Goal: Transaction & Acquisition: Purchase product/service

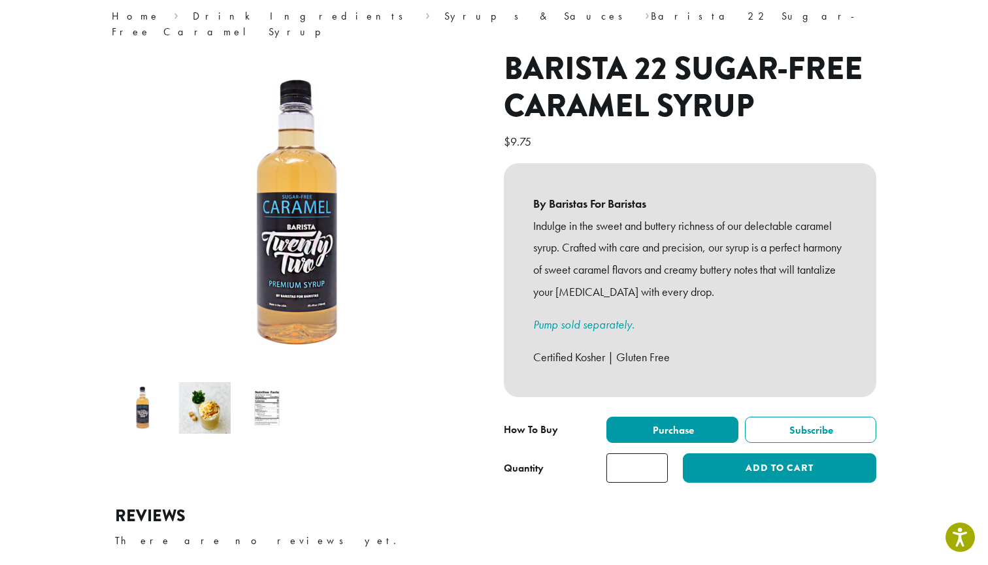
scroll to position [116, 0]
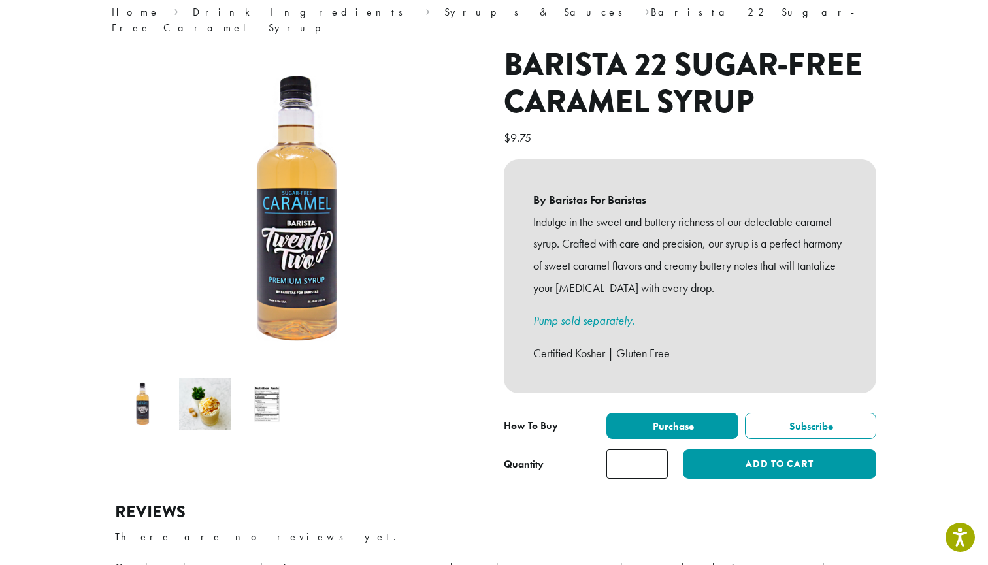
click at [208, 383] on img at bounding box center [205, 404] width 52 height 52
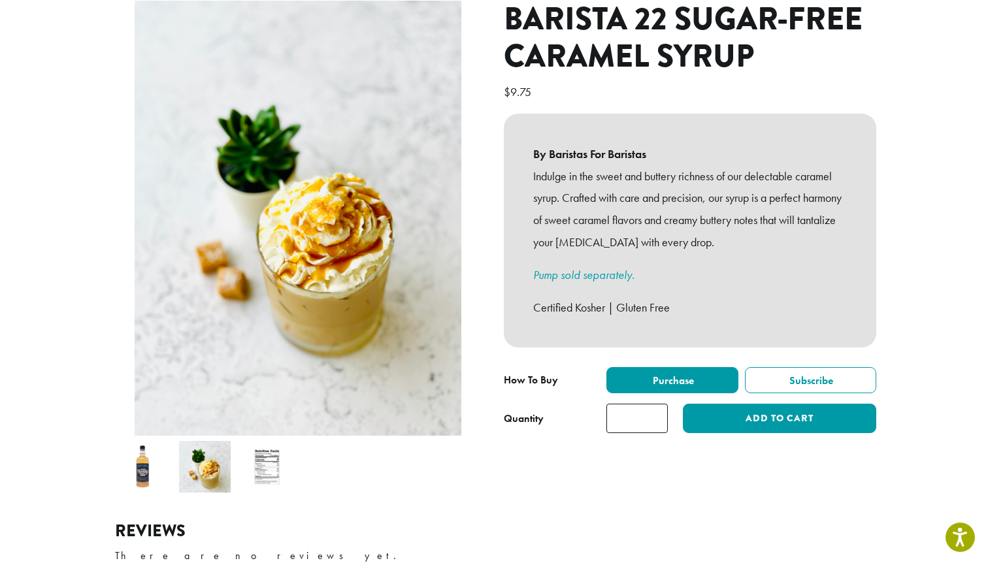
scroll to position [196, 0]
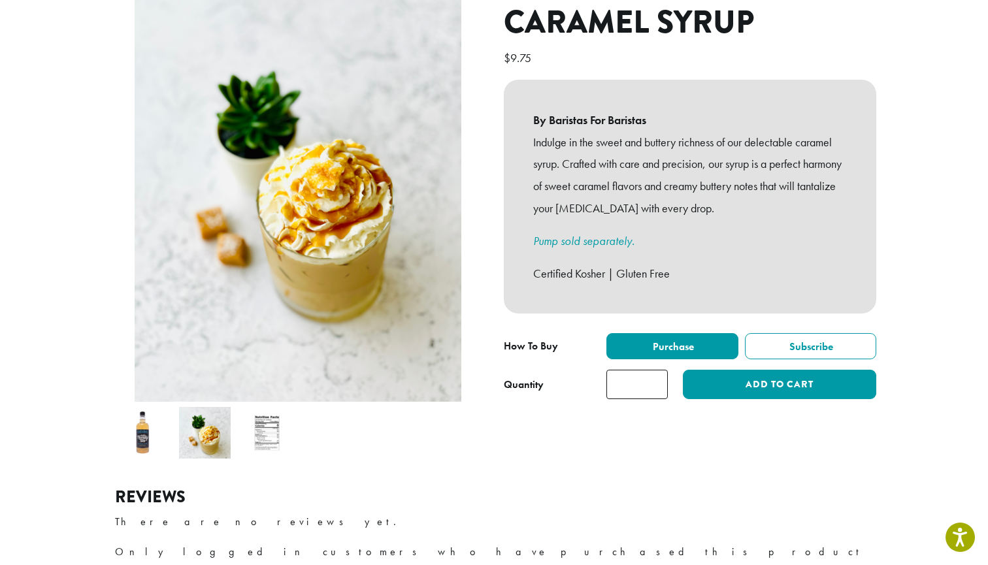
click at [255, 407] on img at bounding box center [267, 433] width 52 height 52
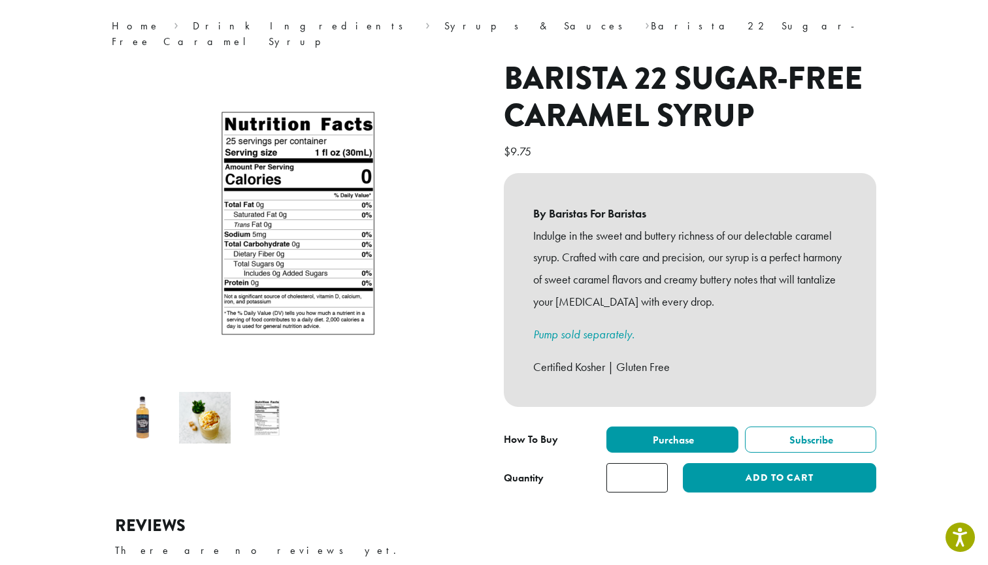
scroll to position [103, 0]
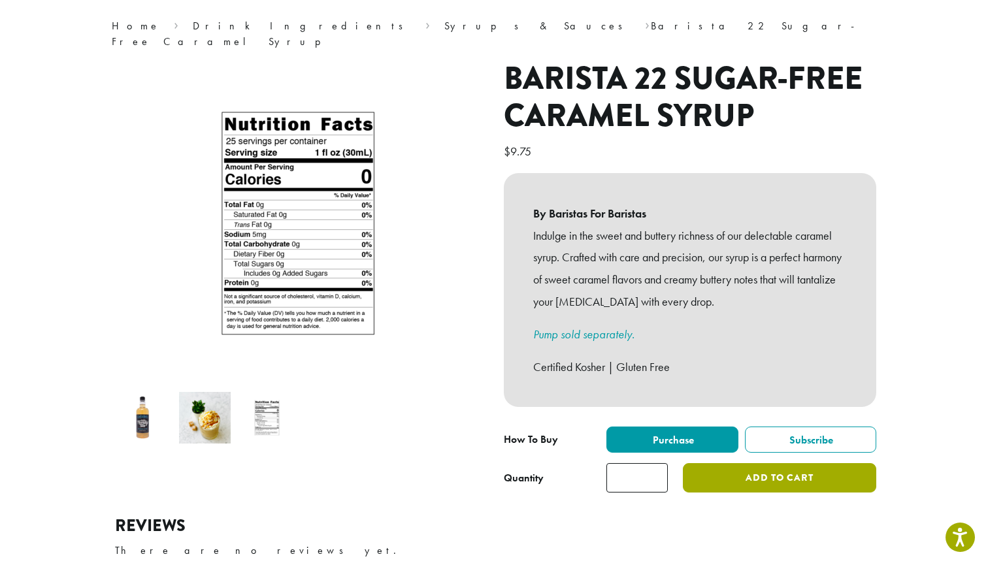
click at [749, 463] on button "Add to cart" at bounding box center [779, 477] width 193 height 29
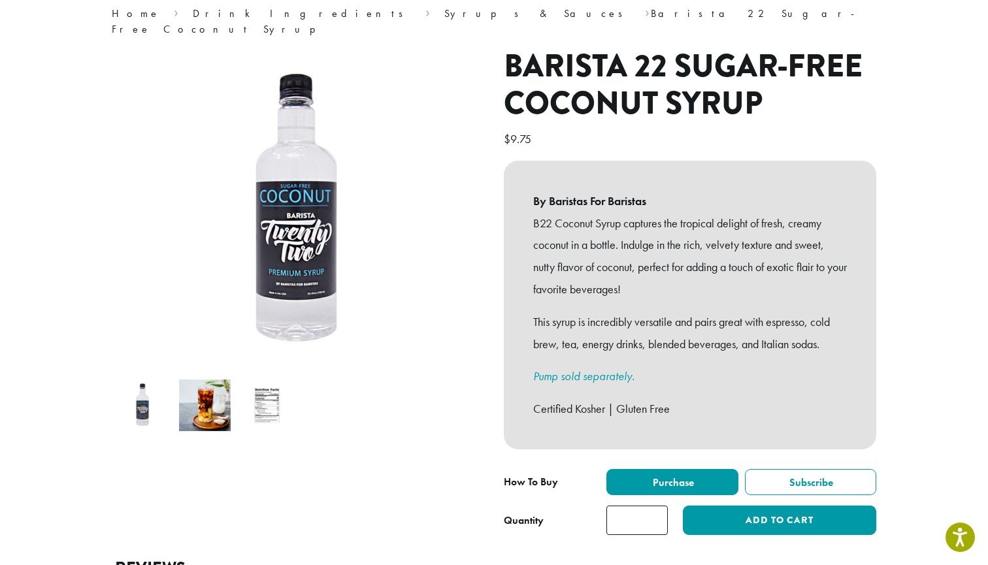
scroll to position [129, 0]
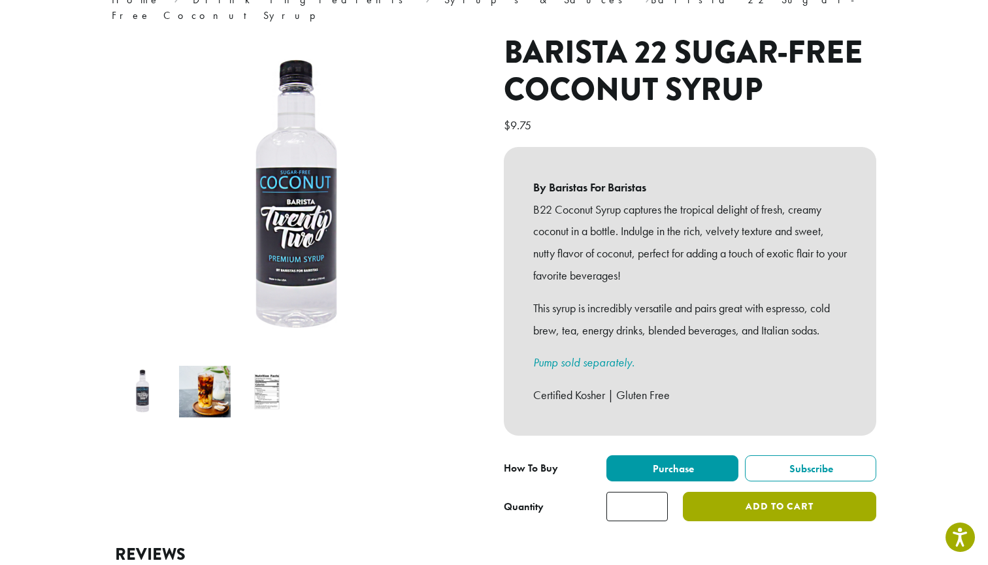
click at [728, 492] on button "Add to cart" at bounding box center [779, 506] width 193 height 29
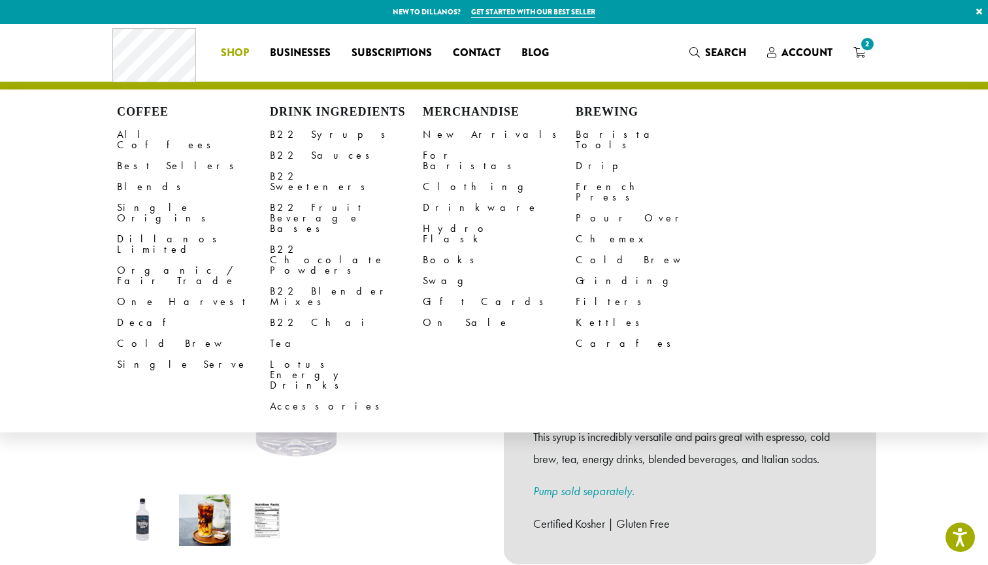
click at [237, 48] on li "Coffee All Coffees Best Sellers Blends Single Origins Dillanos Limited Organic …" at bounding box center [234, 52] width 49 height 21
click at [309, 137] on link "B22 Syrups" at bounding box center [346, 134] width 153 height 21
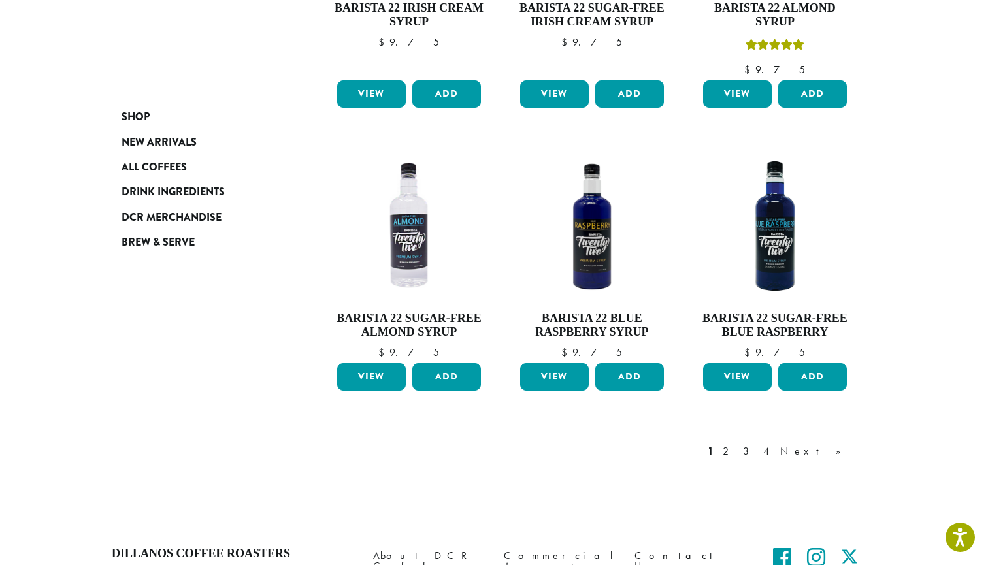
scroll to position [1028, 0]
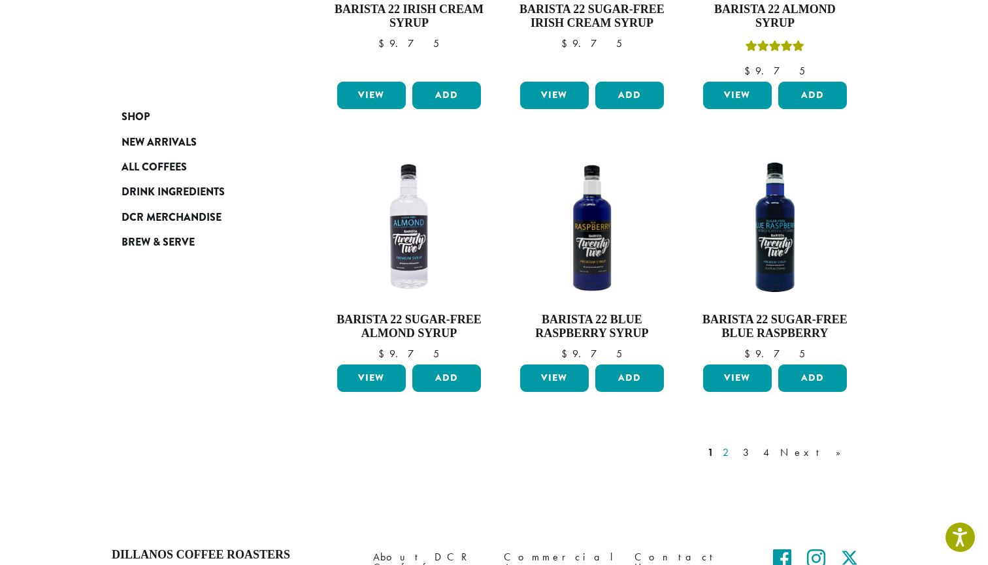
click at [736, 445] on link "2" at bounding box center [728, 453] width 16 height 16
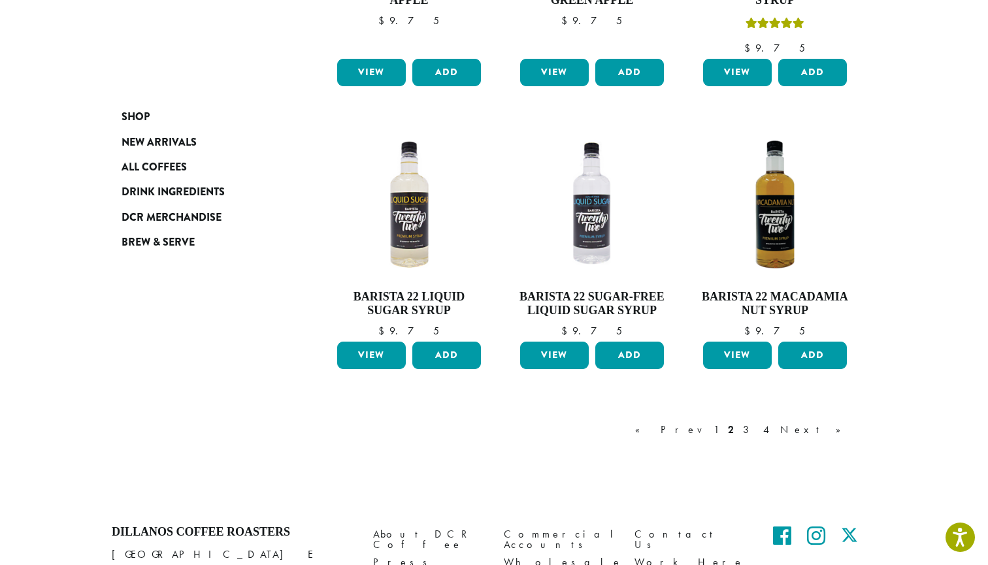
scroll to position [1002, 0]
click at [756, 427] on link "3" at bounding box center [748, 430] width 16 height 16
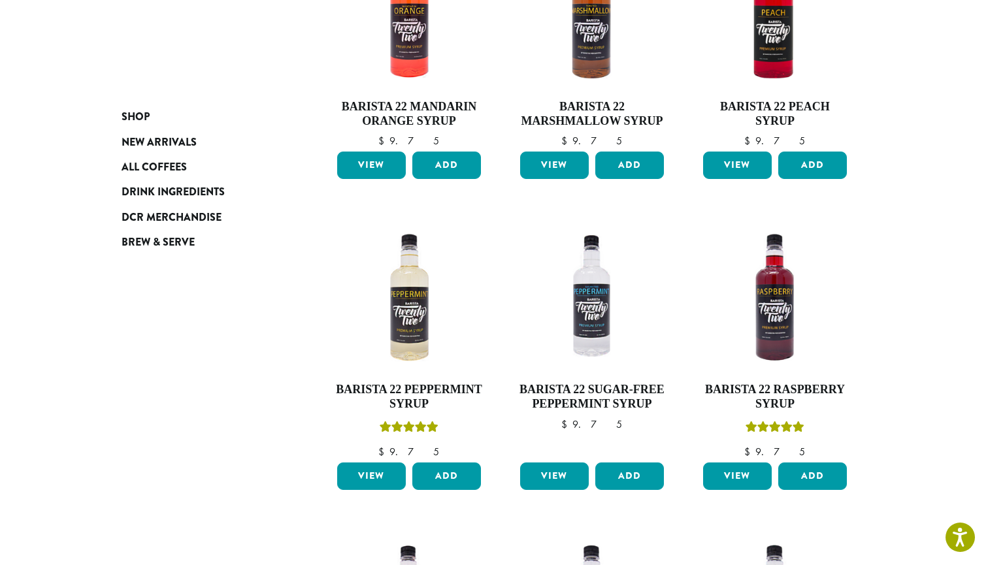
scroll to position [331, 0]
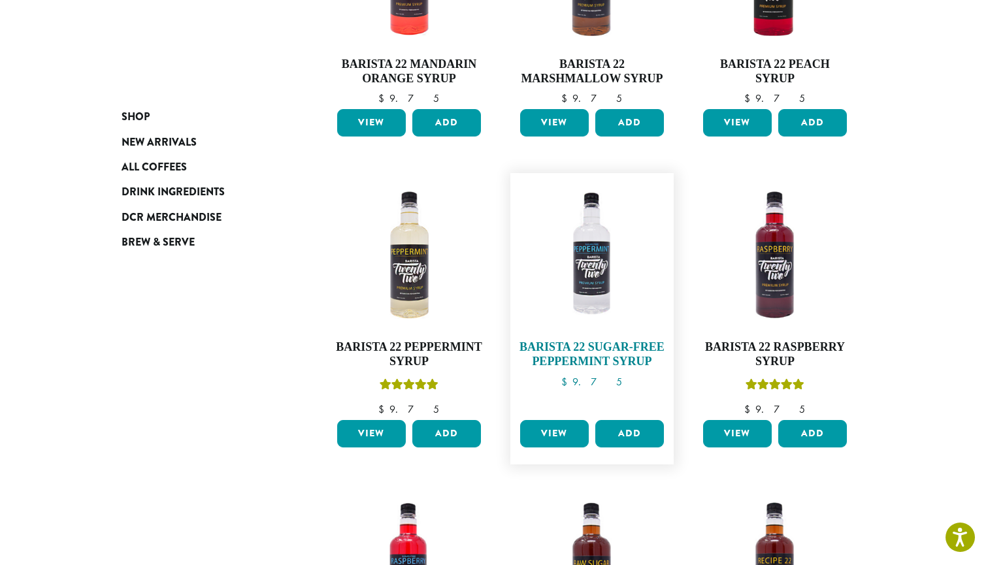
click at [600, 343] on h4 "Barista 22 Sugar-Free Peppermint Syrup" at bounding box center [592, 354] width 150 height 28
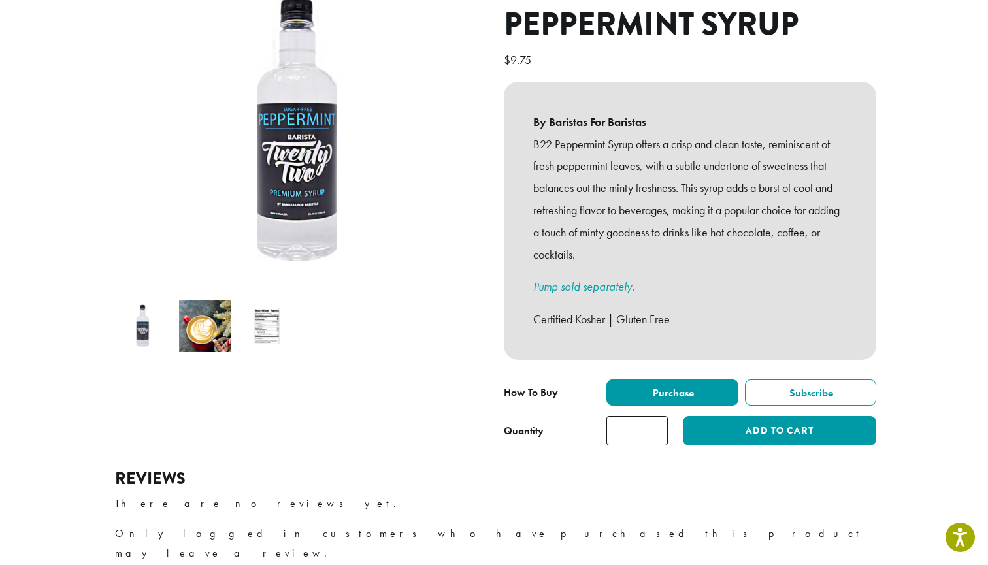
scroll to position [195, 0]
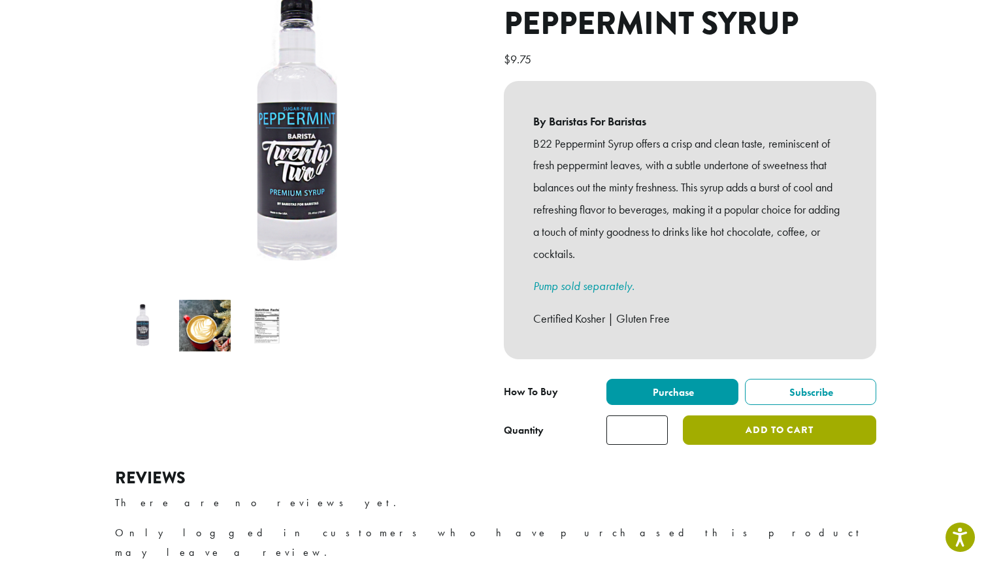
click at [783, 415] on button "Add to cart" at bounding box center [779, 429] width 193 height 29
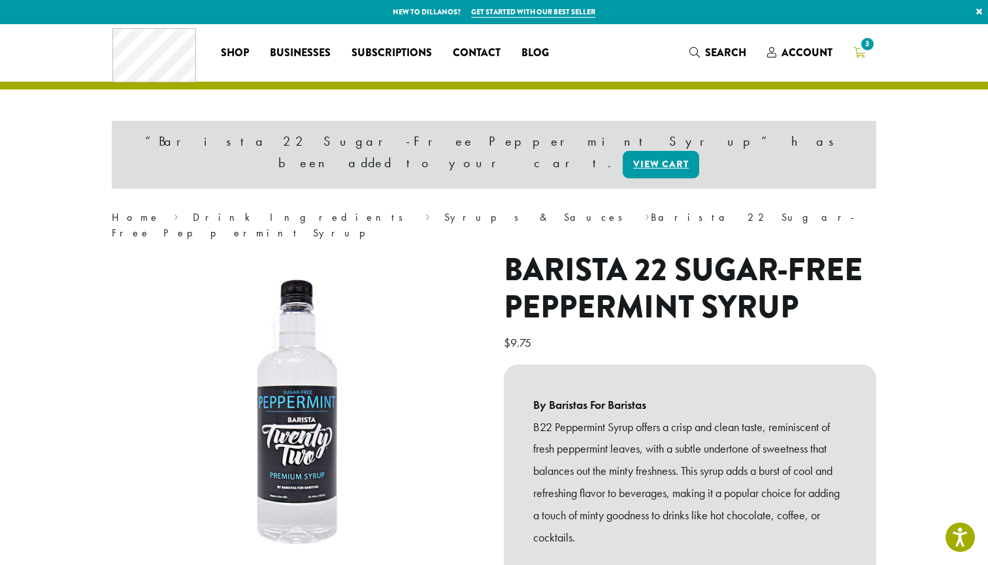
click at [862, 53] on icon "3" at bounding box center [859, 52] width 12 height 10
